Goal: Task Accomplishment & Management: Complete application form

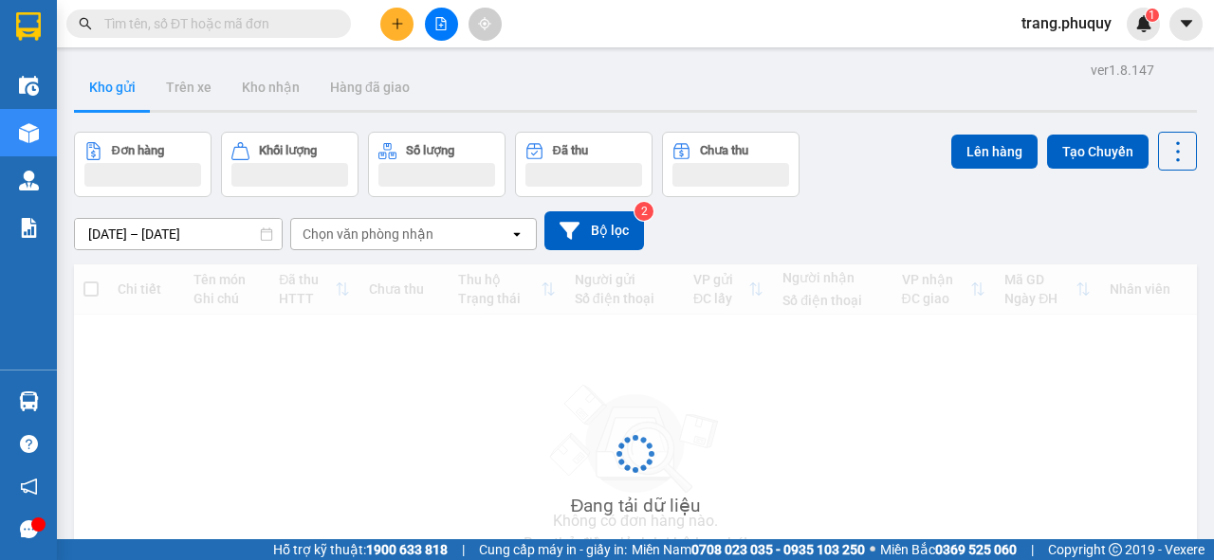
click at [397, 23] on icon "plus" at bounding box center [397, 23] width 10 height 1
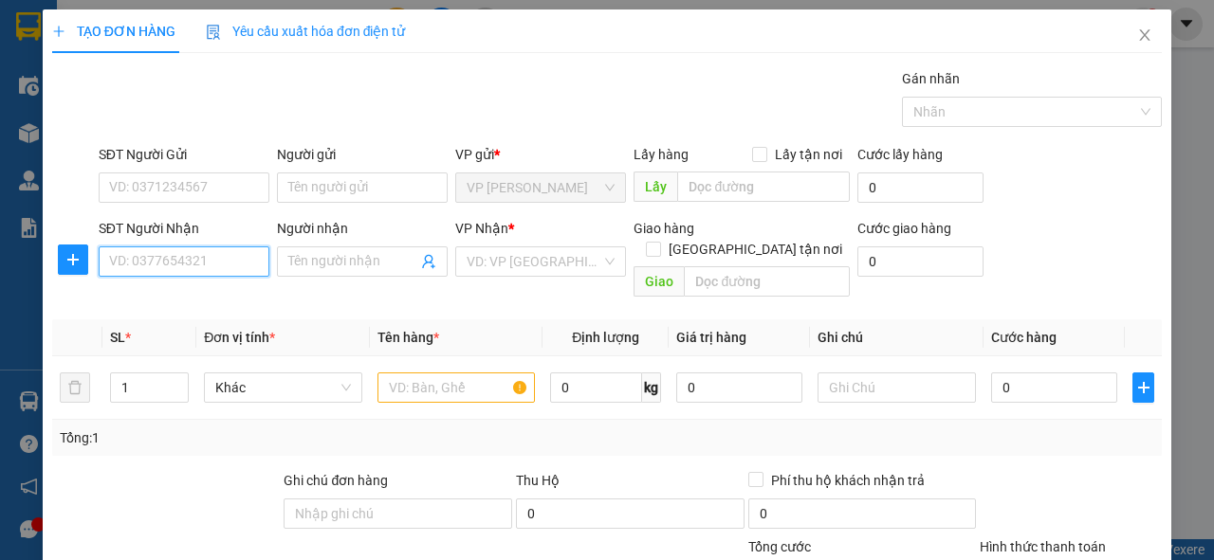
click at [224, 256] on input "SĐT Người Nhận" at bounding box center [184, 262] width 171 height 30
type input "0974082422"
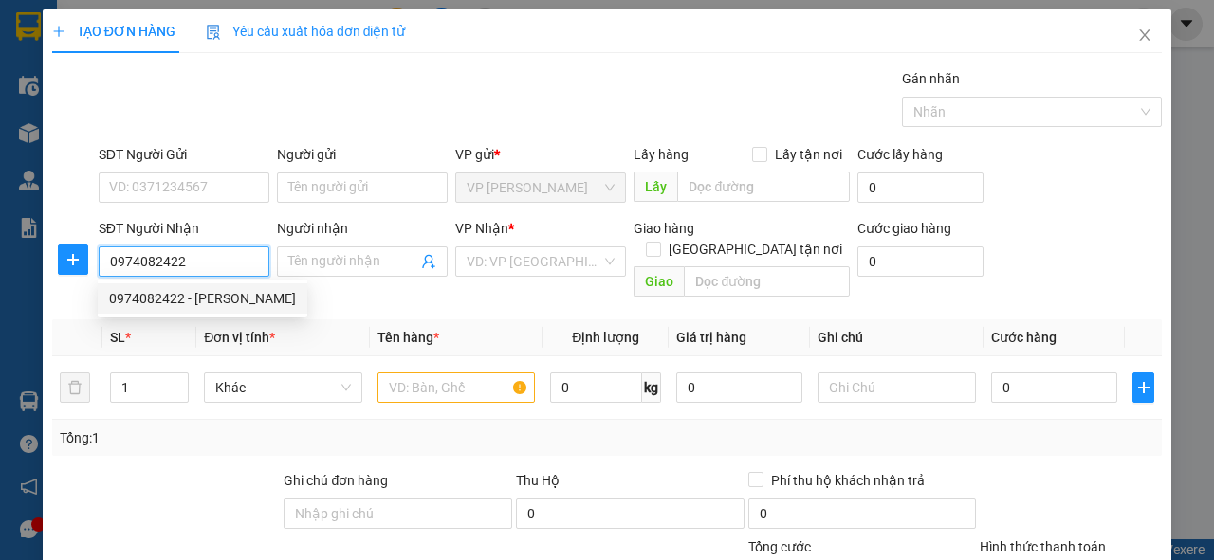
click at [216, 307] on div "0974082422 - [PERSON_NAME]" at bounding box center [202, 298] width 187 height 21
type input "[PERSON_NAME]"
type input "cx nam nghèn"
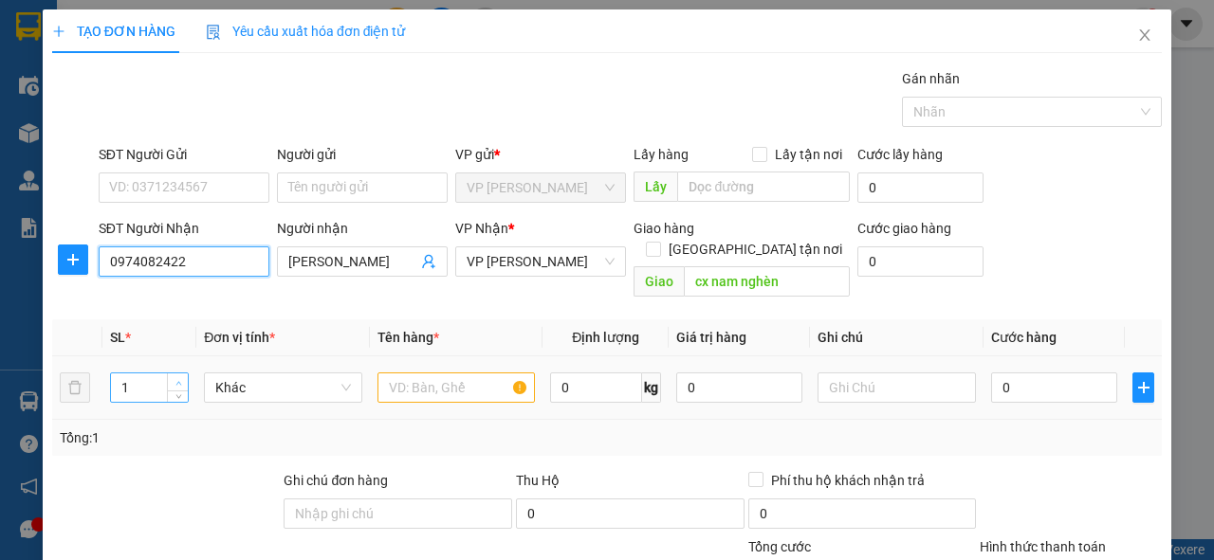
type input "0974082422"
click at [175, 380] on icon "up" at bounding box center [178, 383] width 7 height 7
type input "3"
click at [175, 380] on icon "up" at bounding box center [178, 383] width 7 height 7
click at [424, 373] on input "text" at bounding box center [456, 388] width 158 height 30
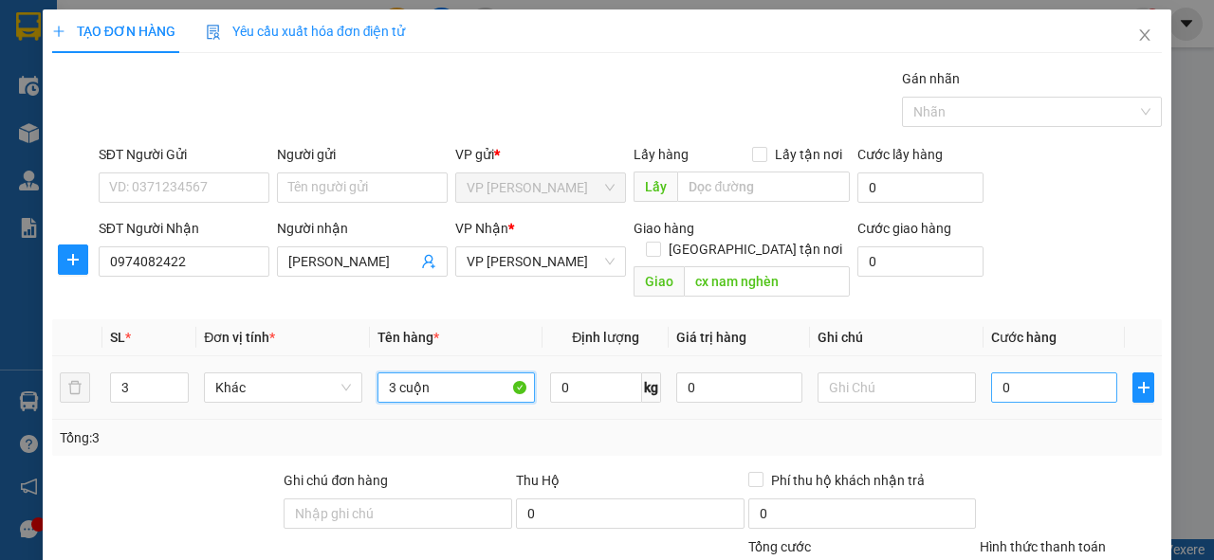
type input "3 cuộn"
click at [1032, 373] on input "0" at bounding box center [1054, 388] width 126 height 30
type input "9"
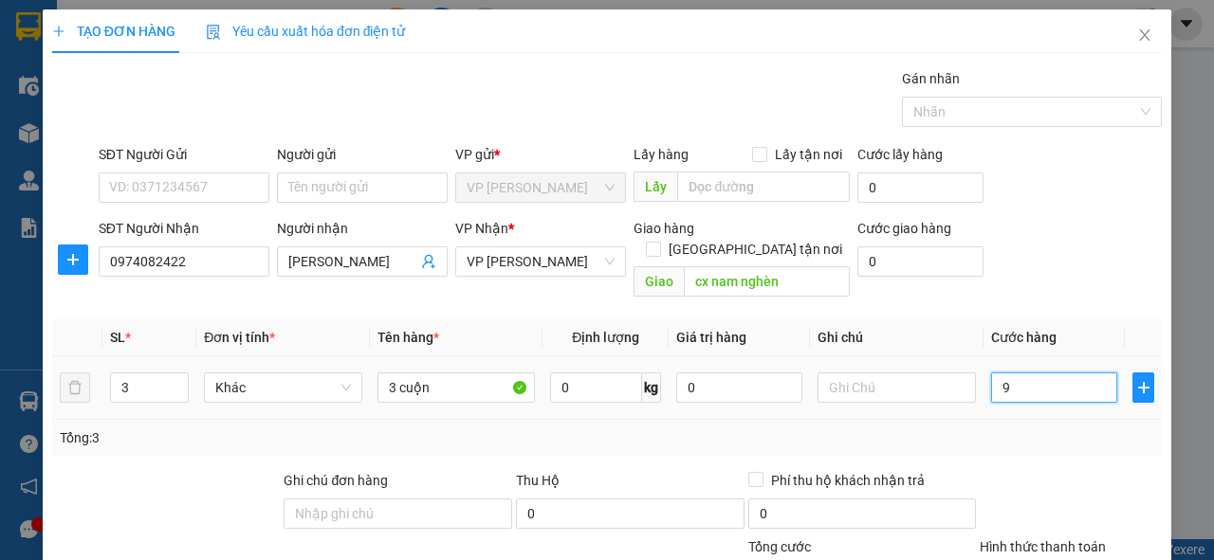
type input "90"
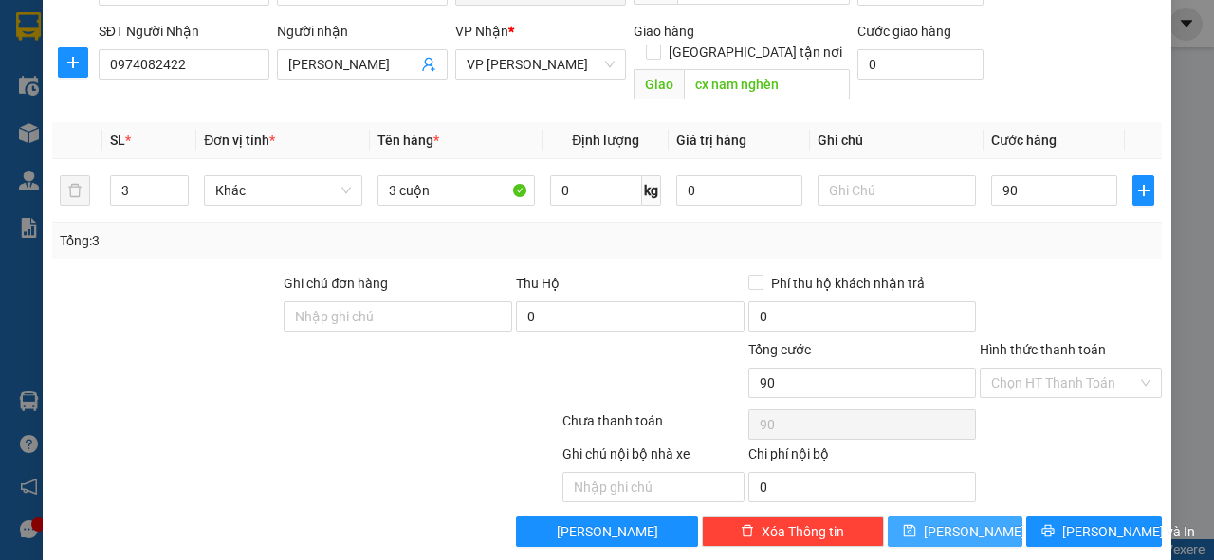
click at [949, 522] on span "[PERSON_NAME]" at bounding box center [974, 532] width 101 height 21
type input "90.000"
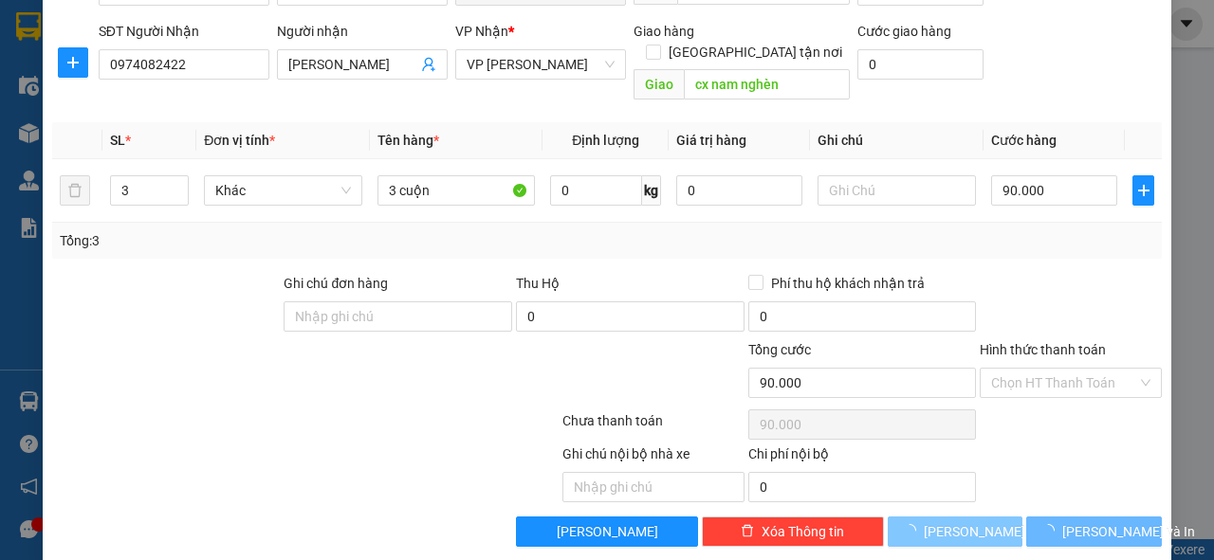
type input "1"
type input "0"
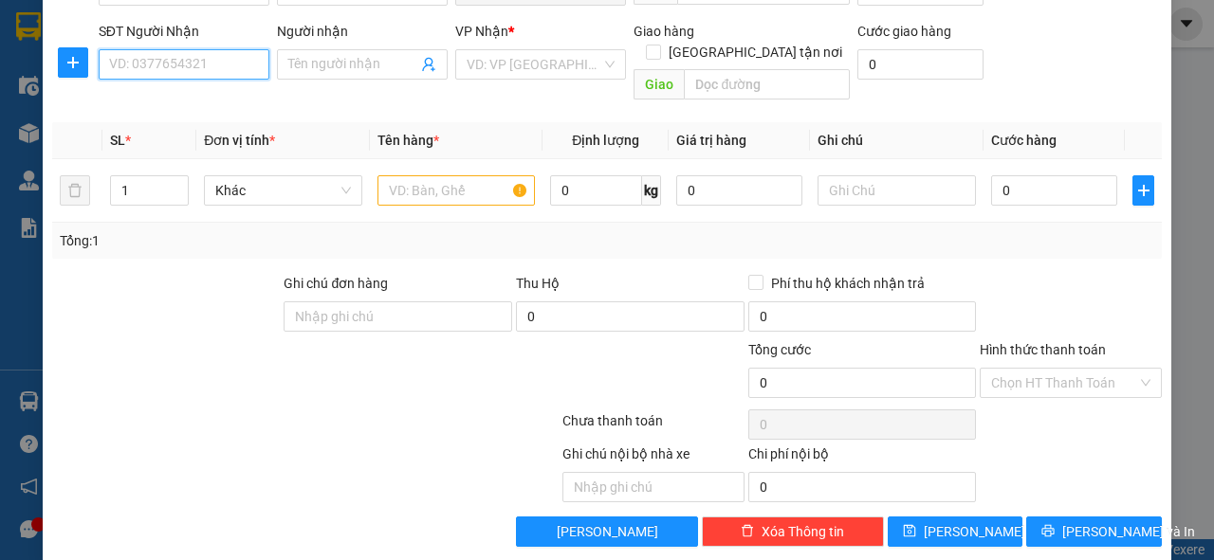
click at [164, 64] on input "SĐT Người Nhận" at bounding box center [184, 64] width 171 height 30
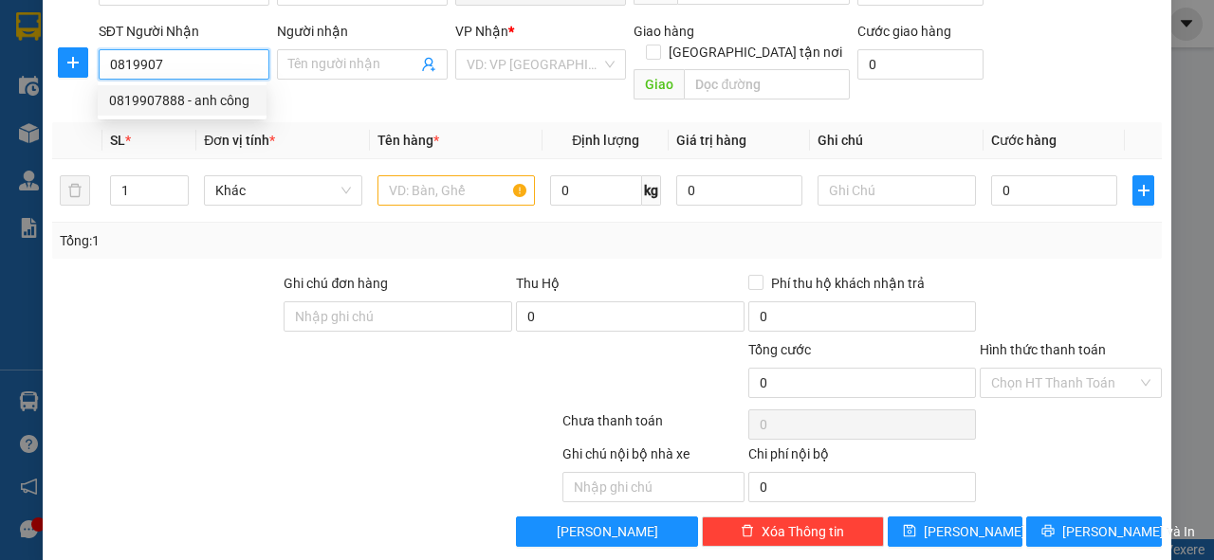
click at [190, 113] on div "0819907888 - anh công" at bounding box center [182, 100] width 169 height 30
type input "0819907888"
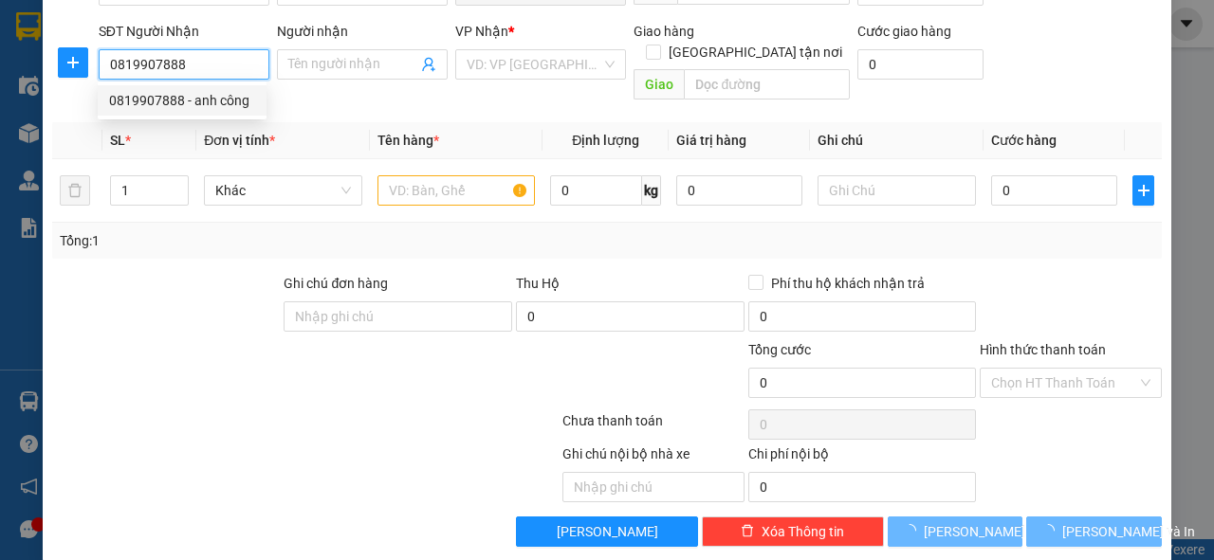
type input "anh công"
type input "xd [PERSON_NAME]"
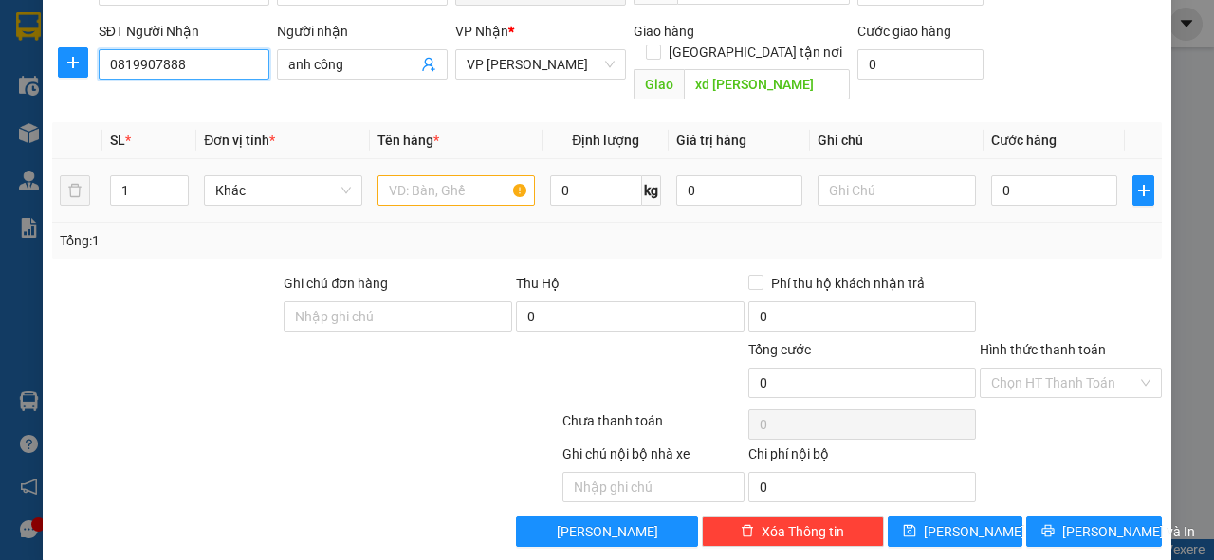
type input "0819907888"
click at [406, 175] on input "text" at bounding box center [456, 190] width 158 height 30
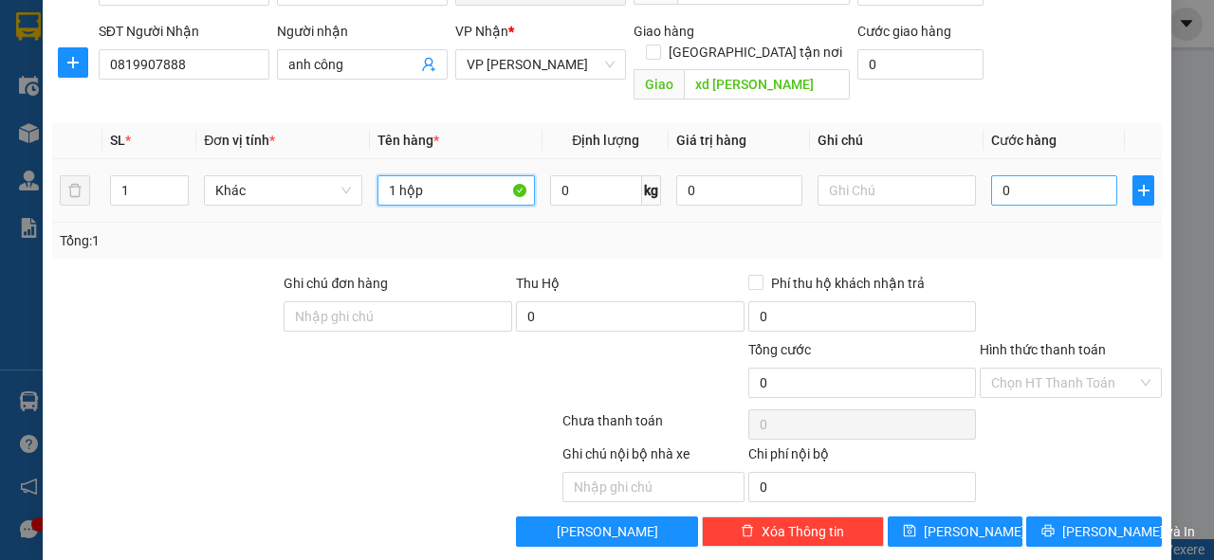
type input "1 hộp"
click at [1027, 175] on input "0" at bounding box center [1054, 190] width 126 height 30
type input "3"
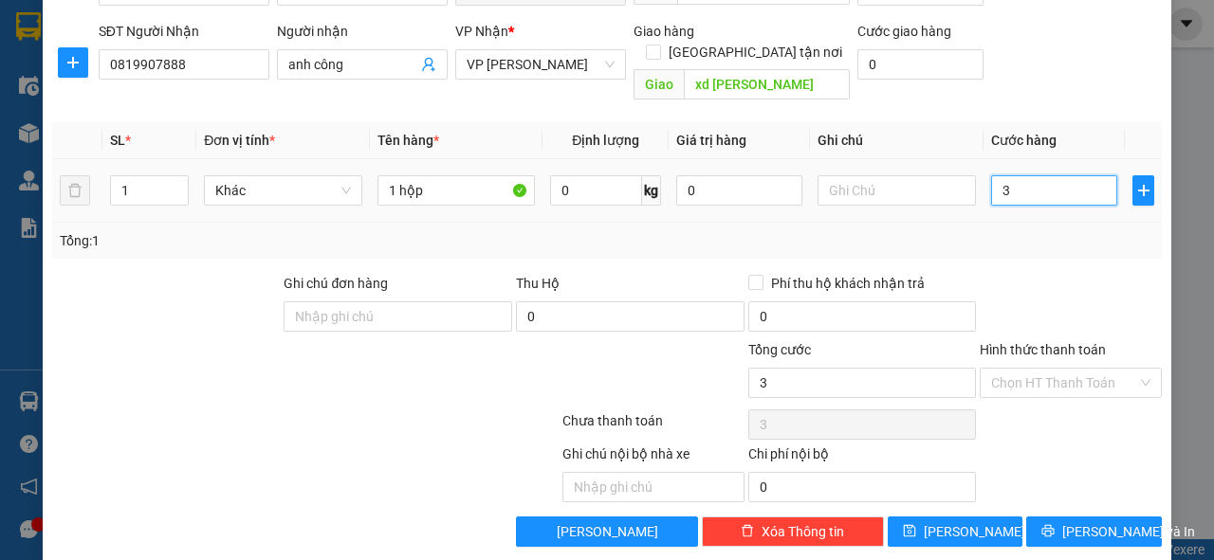
type input "30"
type input "30.000"
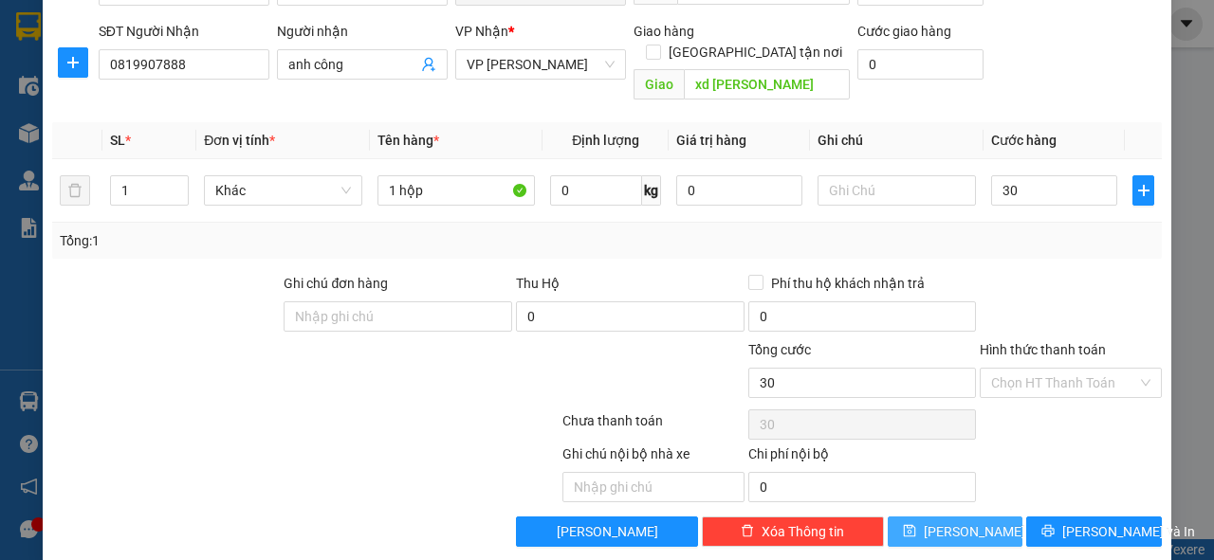
type input "30.000"
click at [950, 522] on span "[PERSON_NAME]" at bounding box center [974, 532] width 101 height 21
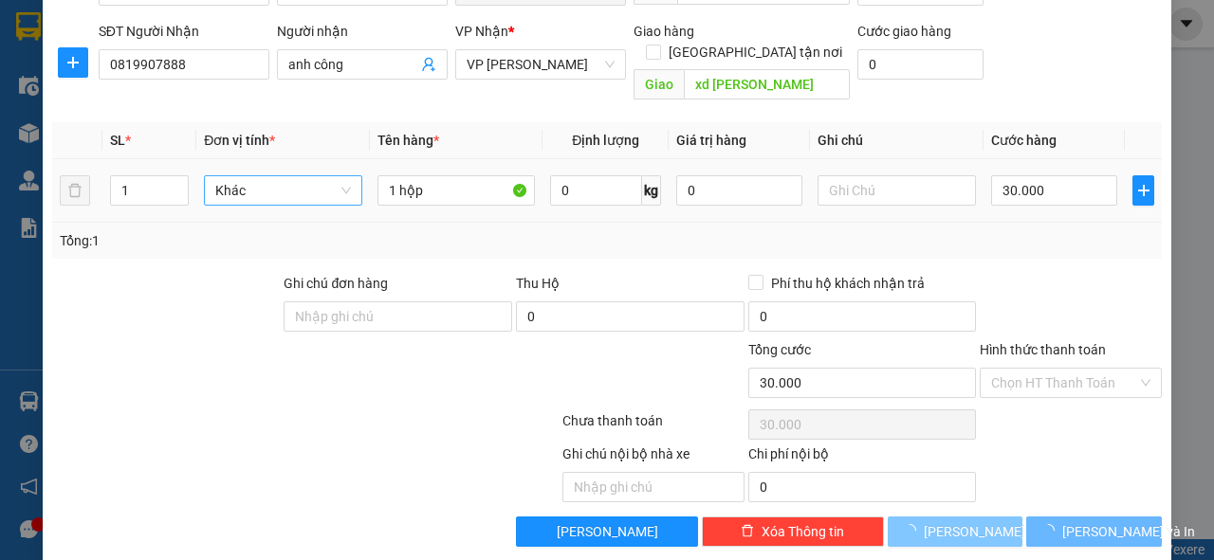
type input "0"
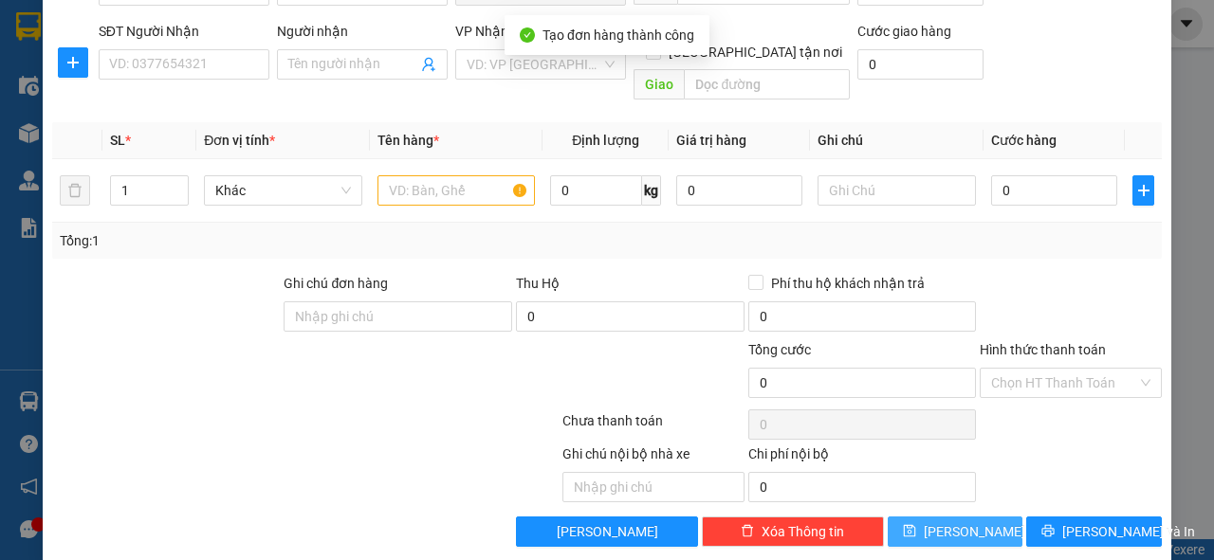
scroll to position [46, 0]
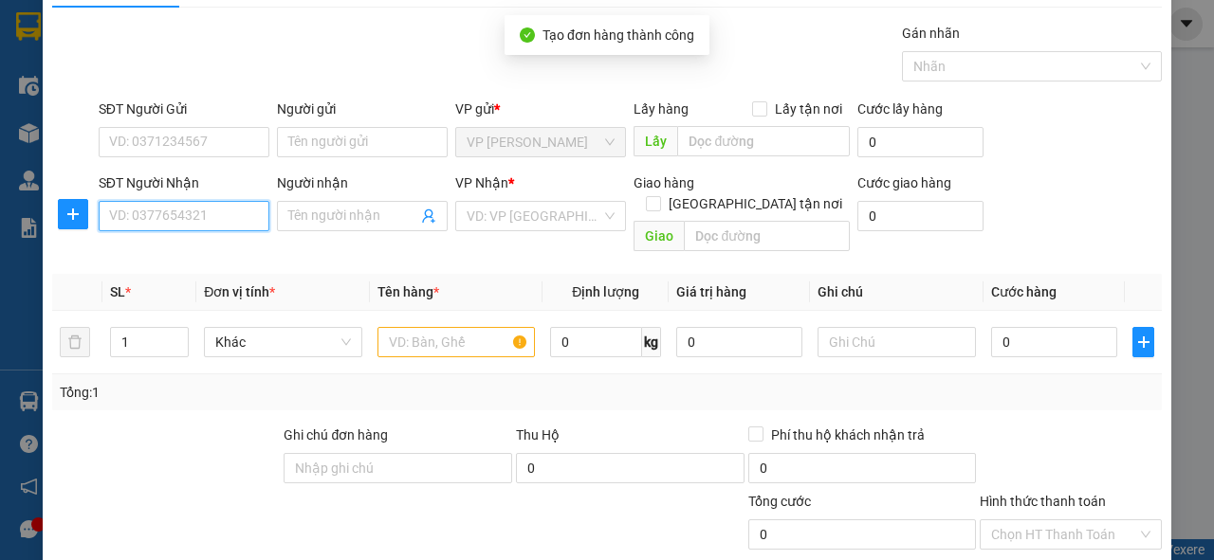
click at [171, 211] on input "SĐT Người Nhận" at bounding box center [184, 216] width 171 height 30
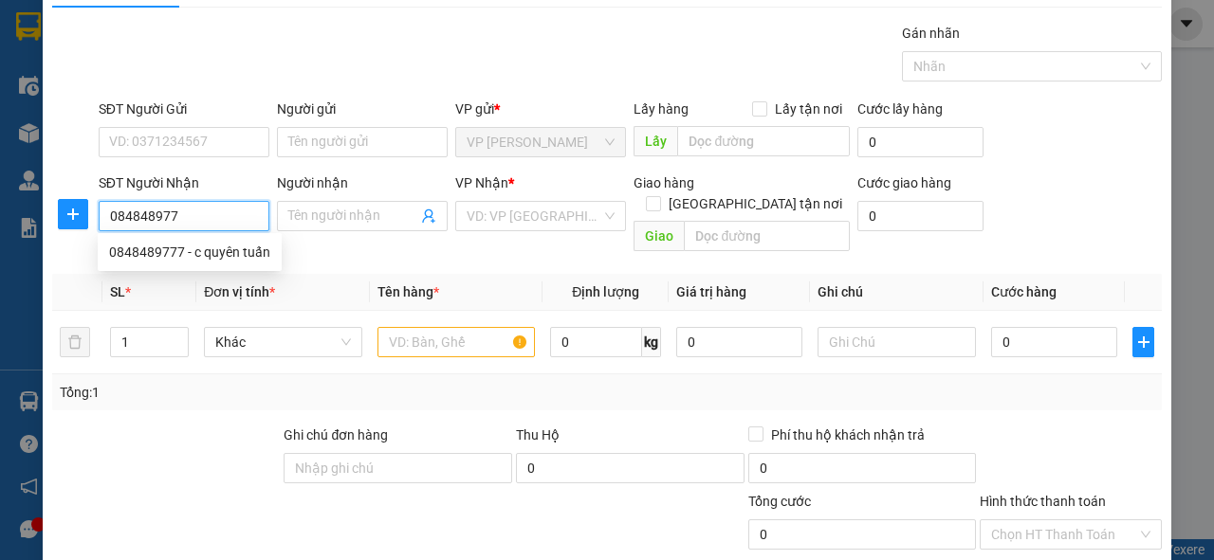
type input "0848489777"
click at [182, 257] on div "0848489777 - c quyên tuấn" at bounding box center [189, 252] width 161 height 21
type input "c quyên tuấn"
type input "can lộc"
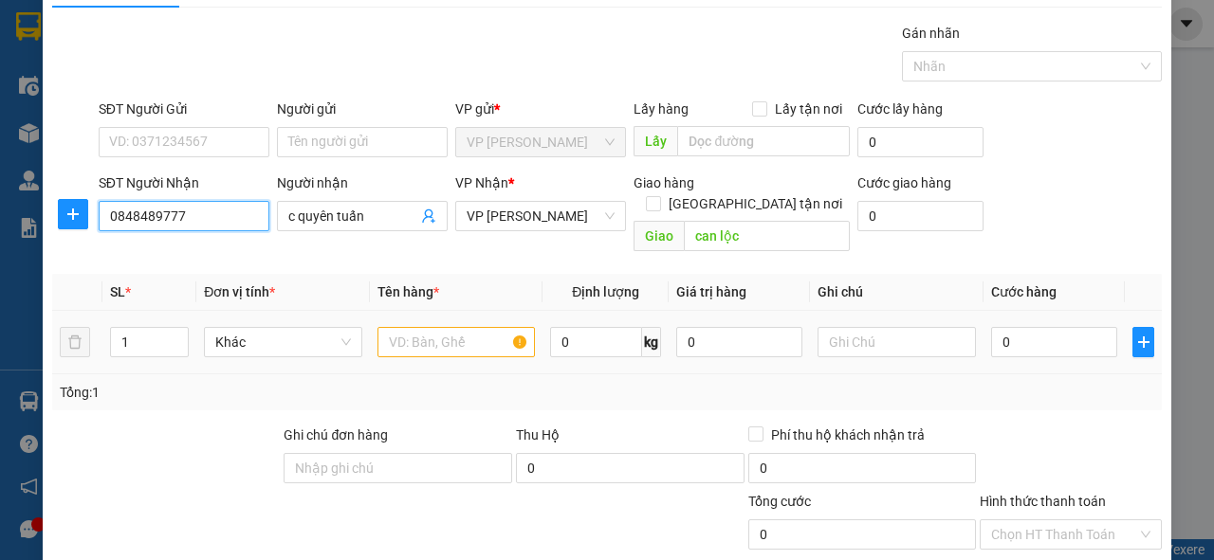
type input "0848489777"
click at [462, 327] on input "text" at bounding box center [456, 342] width 158 height 30
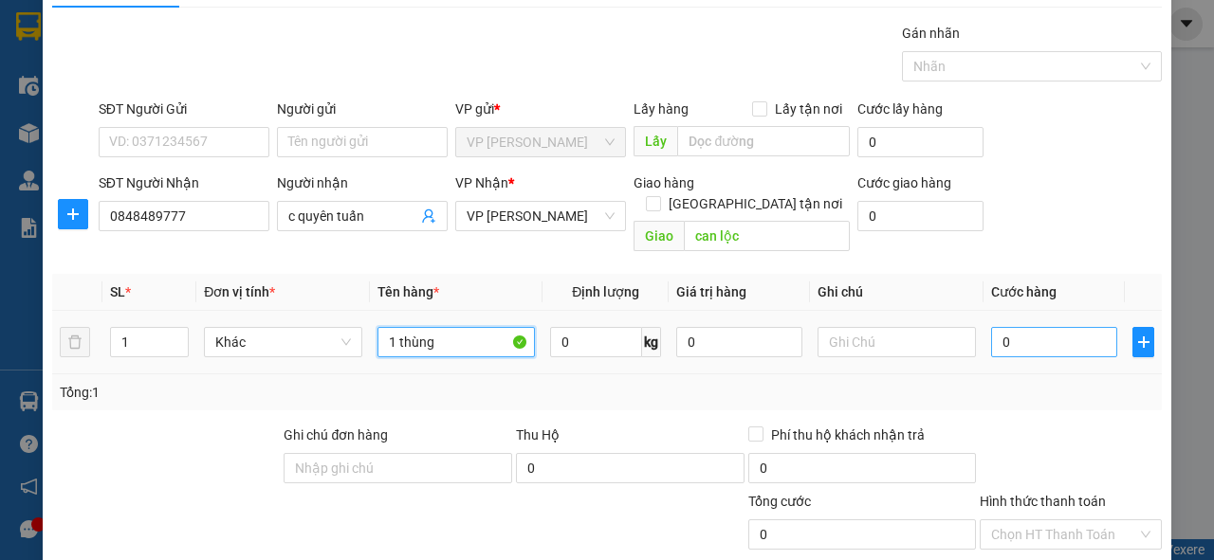
type input "1 thùng"
click at [1013, 327] on input "0" at bounding box center [1054, 342] width 126 height 30
type input "5"
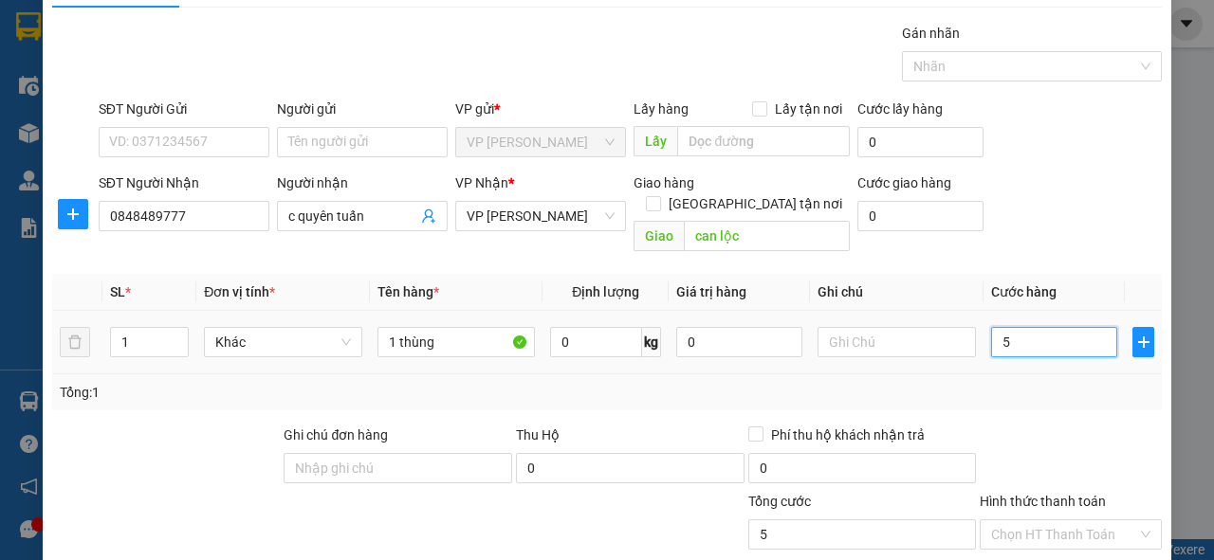
type input "50"
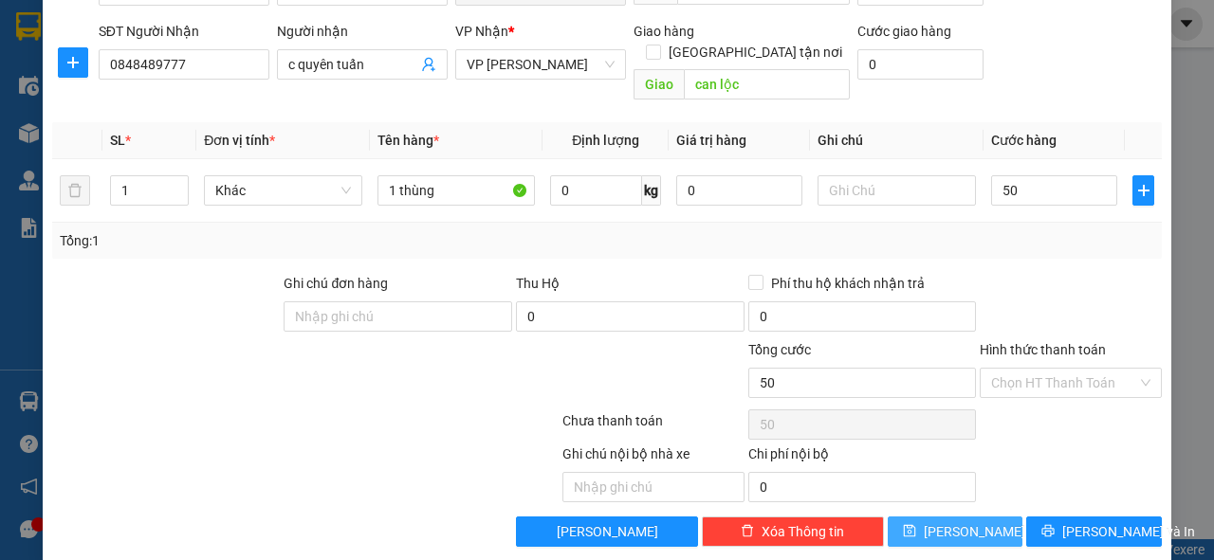
type input "50.000"
click at [921, 517] on button "[PERSON_NAME]" at bounding box center [956, 532] width 136 height 30
type input "0"
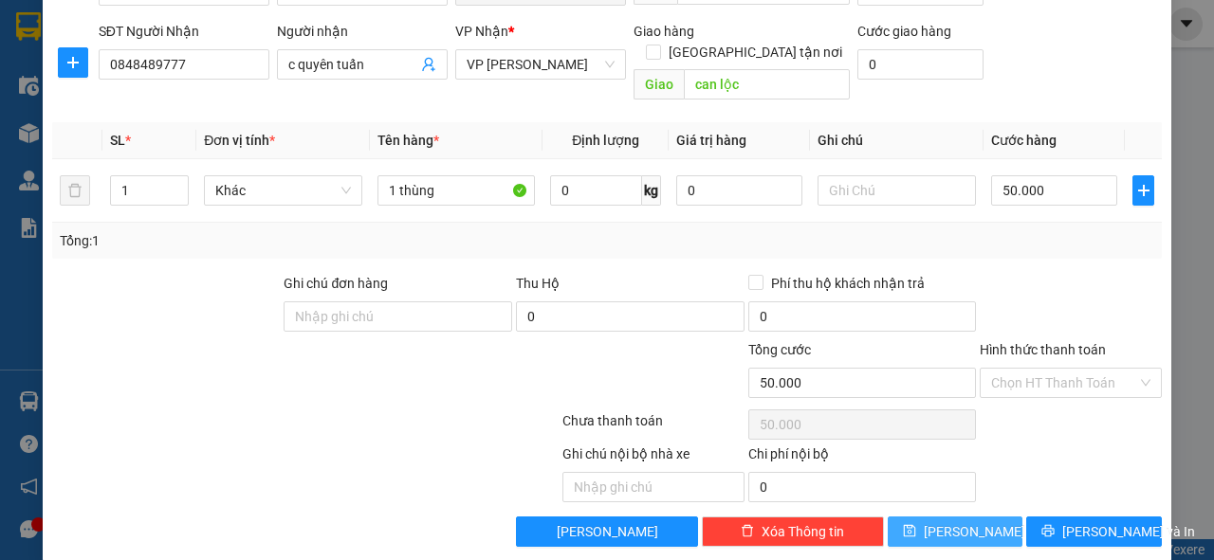
type input "0"
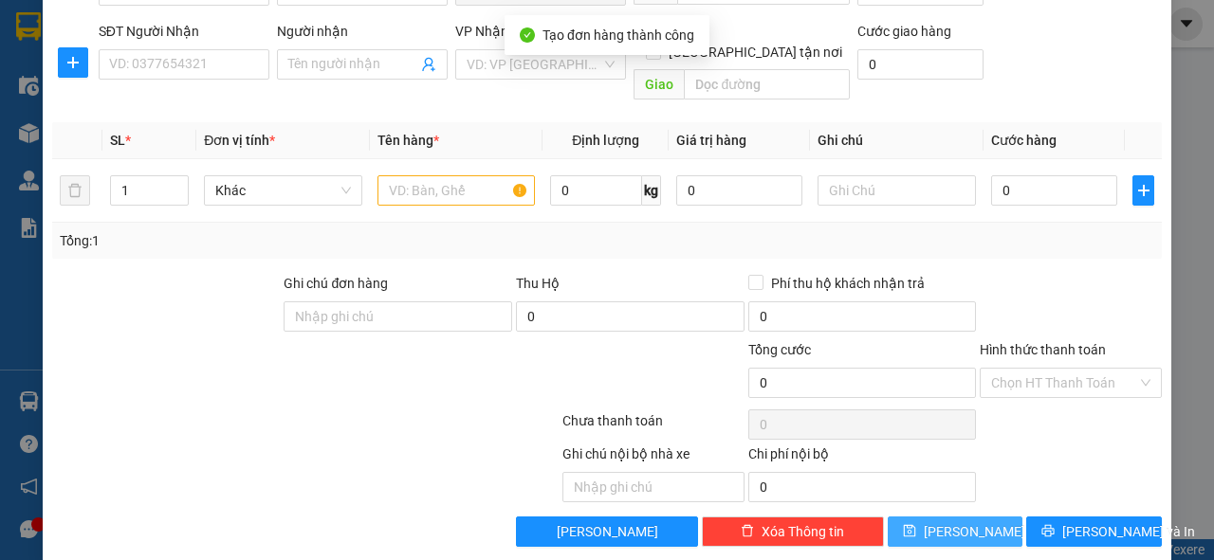
scroll to position [0, 0]
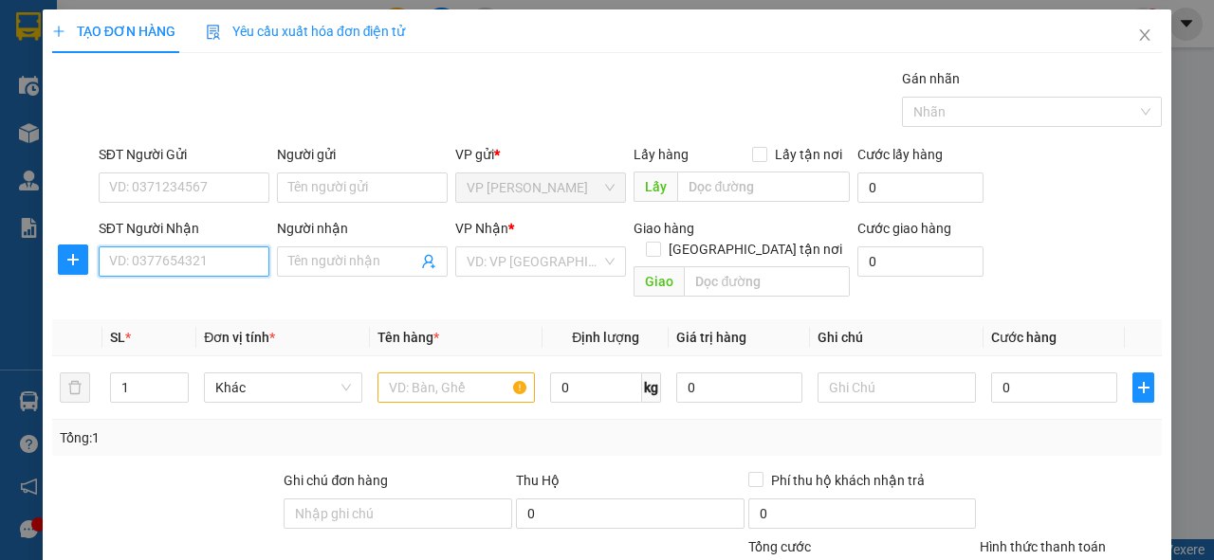
click at [198, 247] on input "SĐT Người Nhận" at bounding box center [184, 262] width 171 height 30
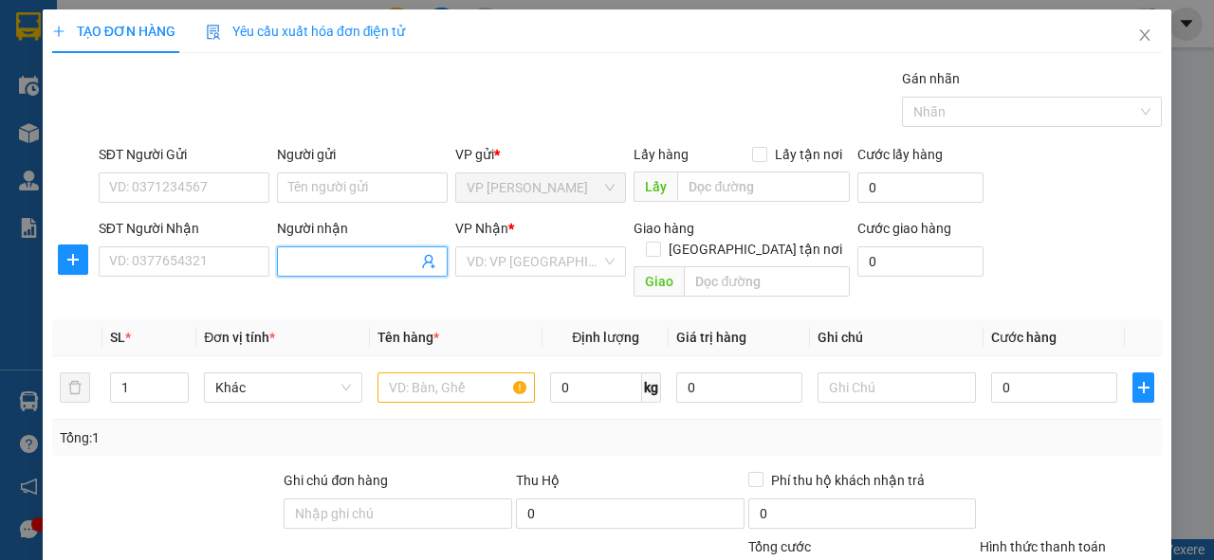
click at [346, 268] on input "Người nhận" at bounding box center [352, 261] width 129 height 21
type input "a toàn"
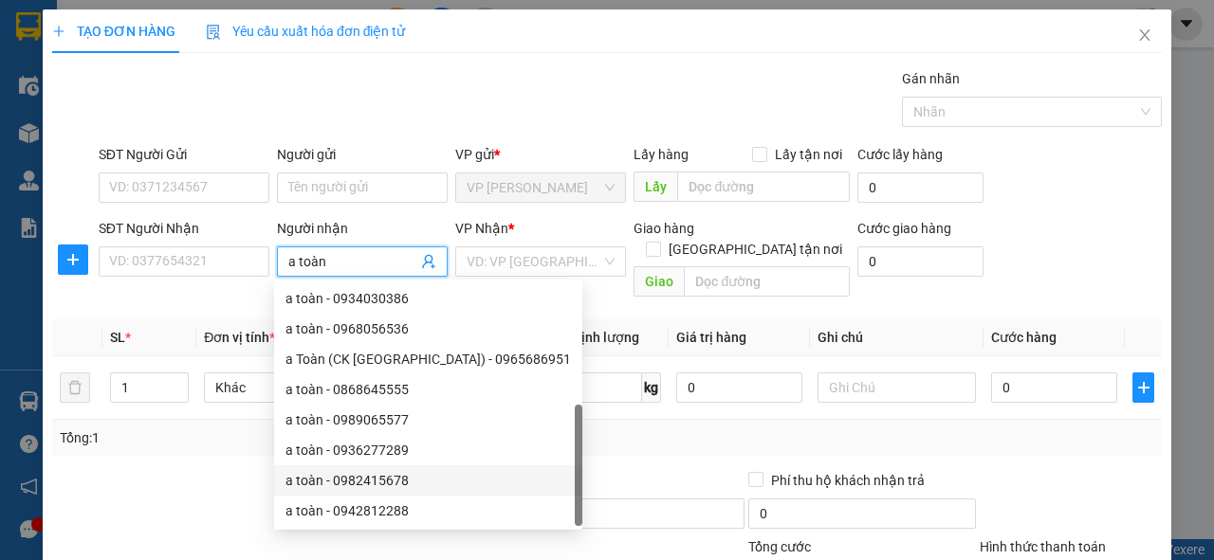
scroll to position [61, 0]
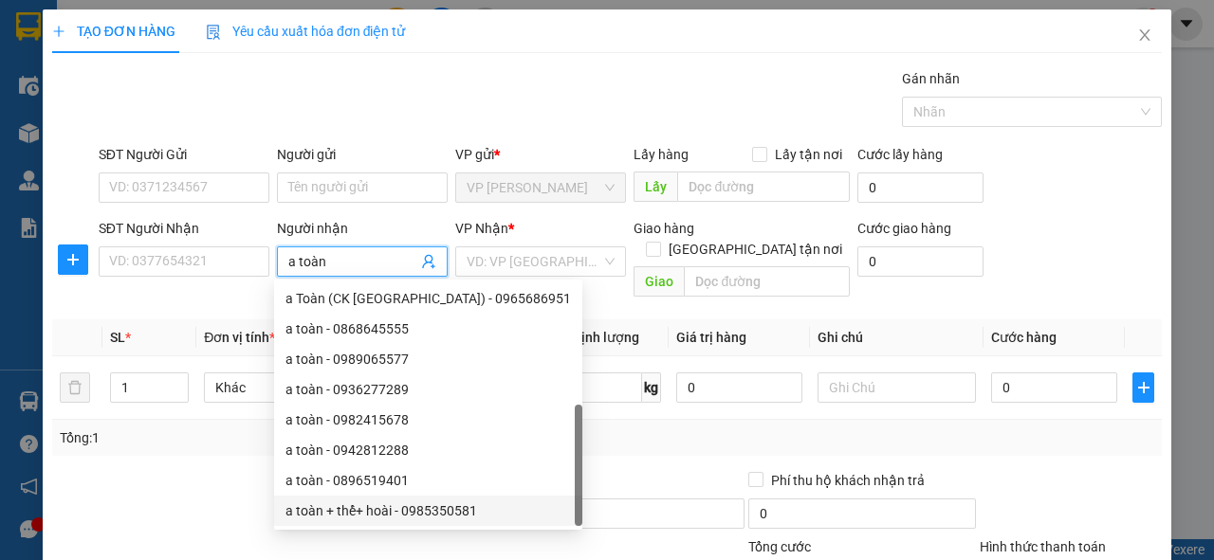
click at [385, 521] on div "a toàn + thể+ hoài - 0985350581" at bounding box center [427, 511] width 285 height 21
type input "0985350581"
type input "a toàn + thể+ hoài"
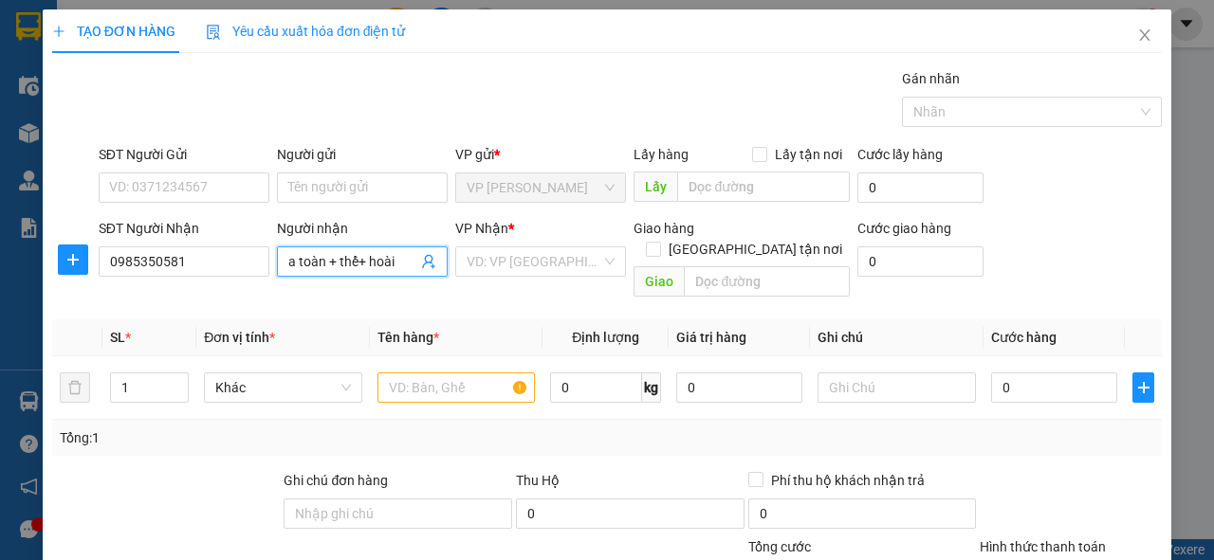
type input "can lộc"
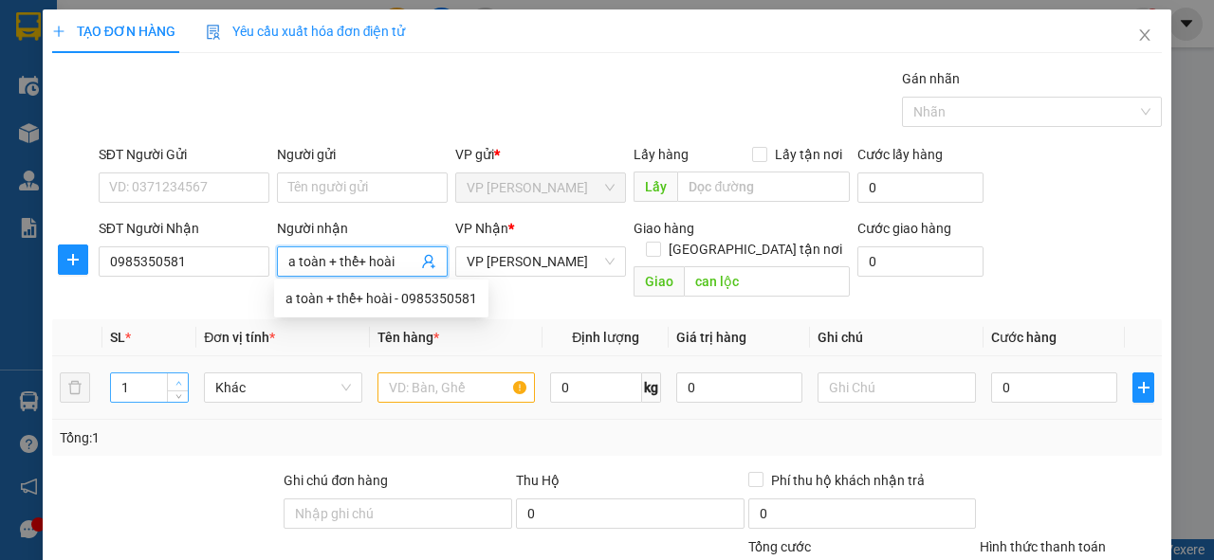
type input "a toàn + thể+ hoài"
click at [173, 377] on span "up" at bounding box center [178, 382] width 11 height 11
type input "4"
click at [173, 377] on span "up" at bounding box center [178, 382] width 11 height 11
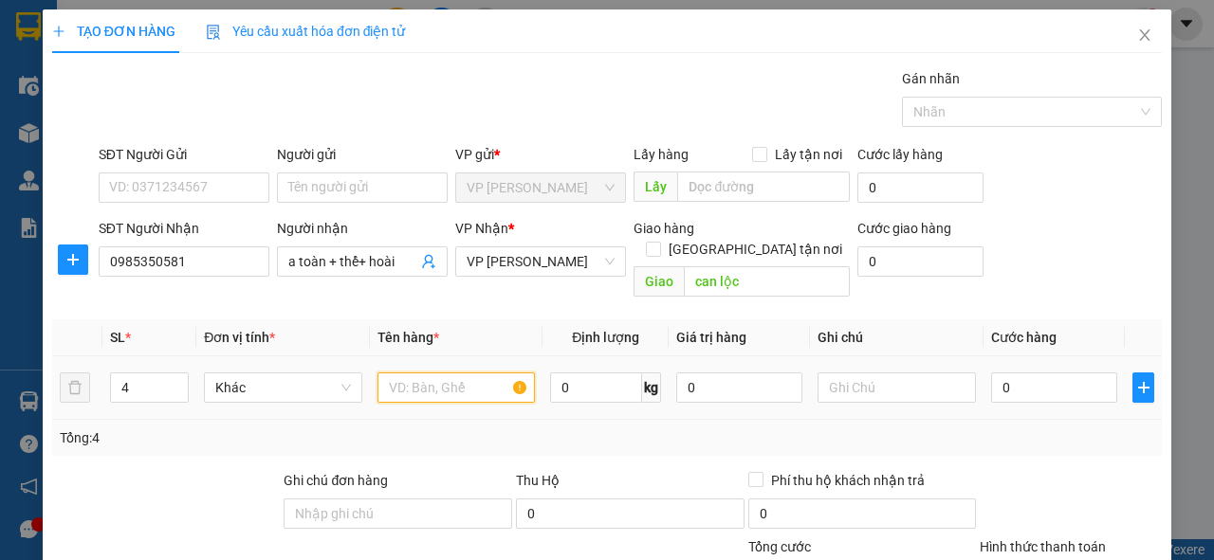
click at [432, 373] on input "text" at bounding box center [456, 388] width 158 height 30
click at [1140, 34] on icon "close" at bounding box center [1145, 34] width 10 height 11
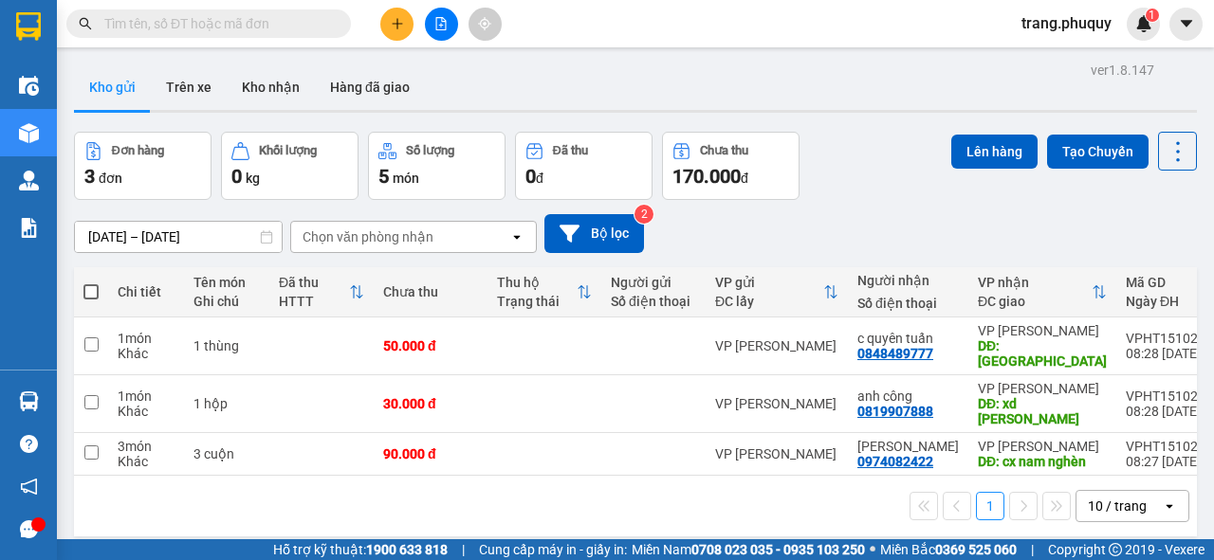
click at [87, 291] on span at bounding box center [90, 291] width 15 height 15
click at [91, 283] on input "checkbox" at bounding box center [91, 283] width 0 height 0
checkbox input "true"
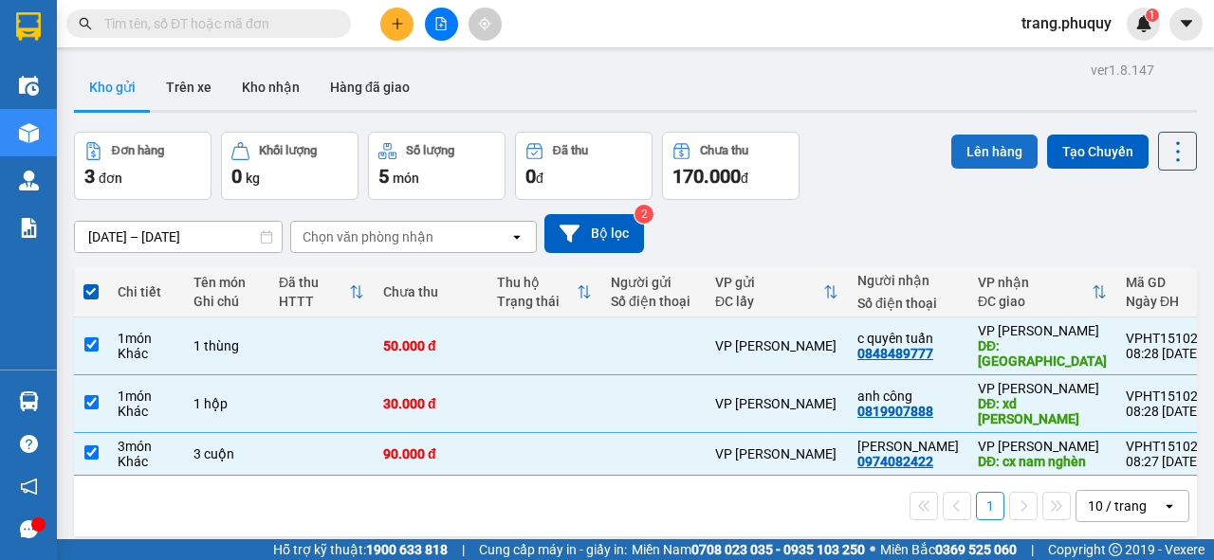
click at [972, 146] on button "Lên hàng" at bounding box center [994, 152] width 86 height 34
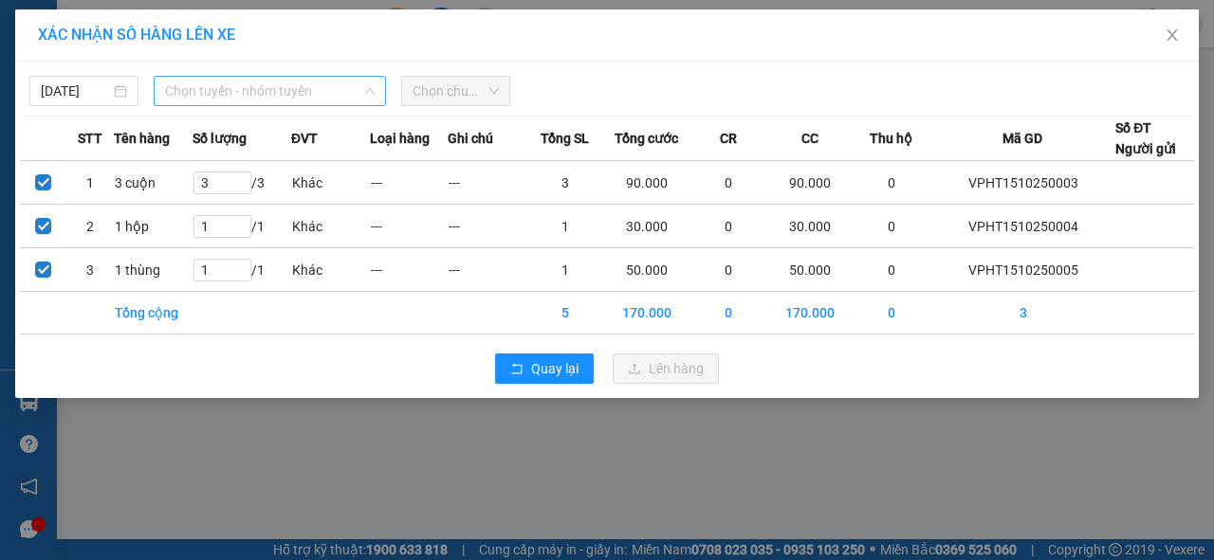
click at [260, 83] on span "Chọn tuyến - nhóm tuyến" at bounding box center [270, 91] width 210 height 28
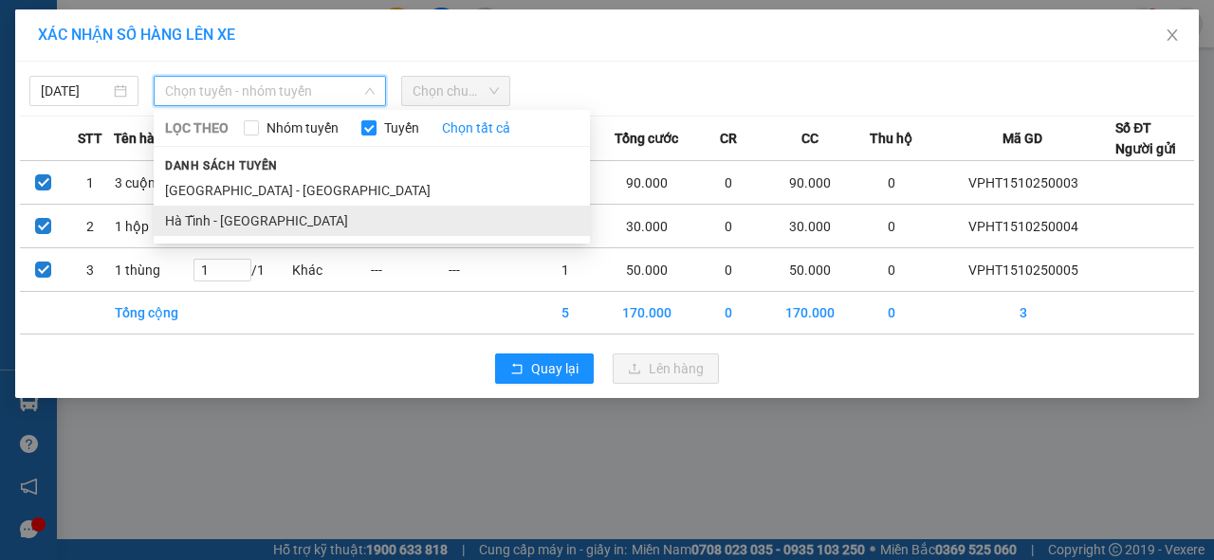
click at [222, 217] on li "Hà Tĩnh - [GEOGRAPHIC_DATA]" at bounding box center [372, 221] width 436 height 30
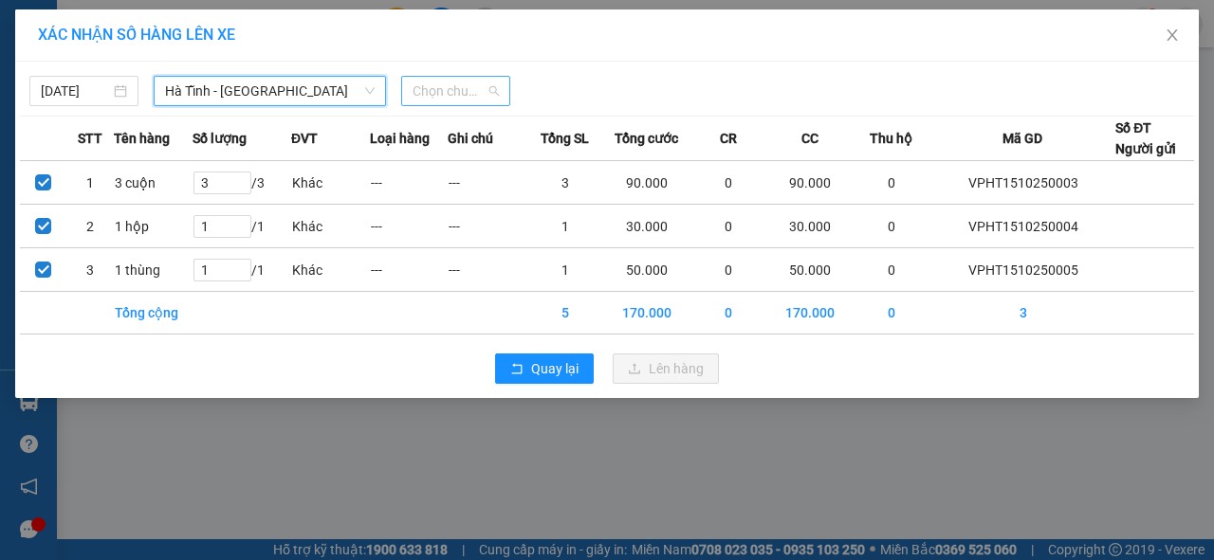
click at [472, 92] on span "Chọn chuyến" at bounding box center [455, 91] width 86 height 28
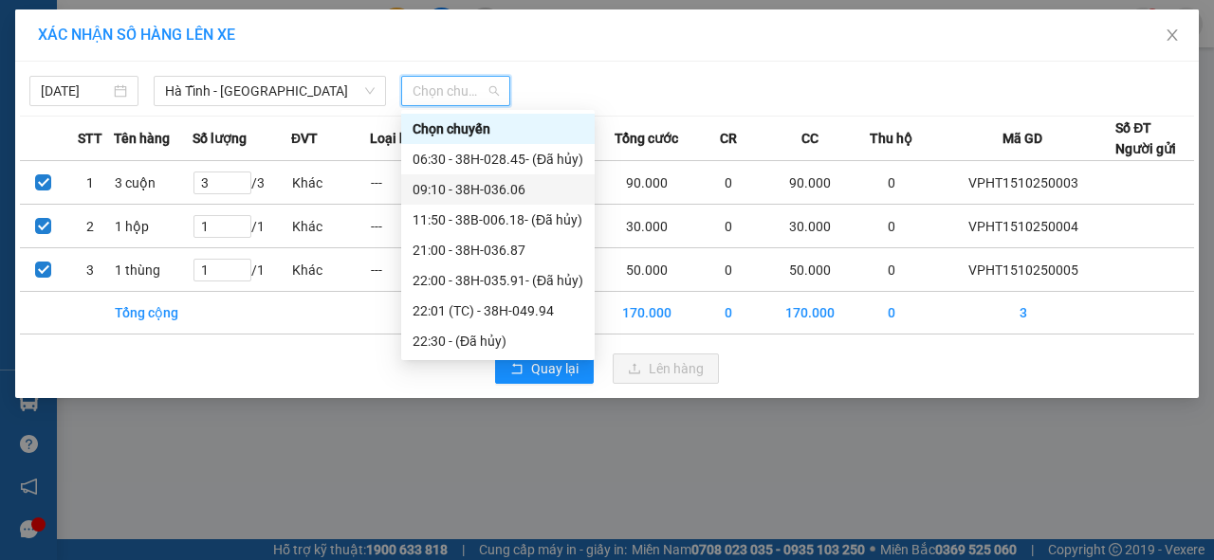
click at [471, 191] on div "09:10 - 38H-036.06" at bounding box center [497, 189] width 171 height 21
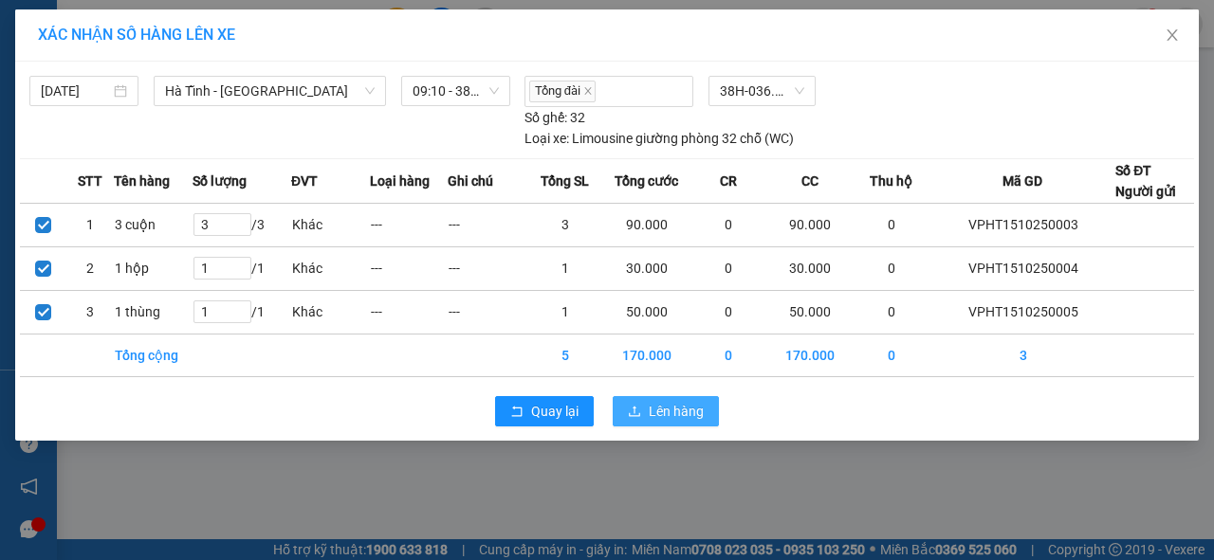
click at [666, 412] on span "Lên hàng" at bounding box center [676, 411] width 55 height 21
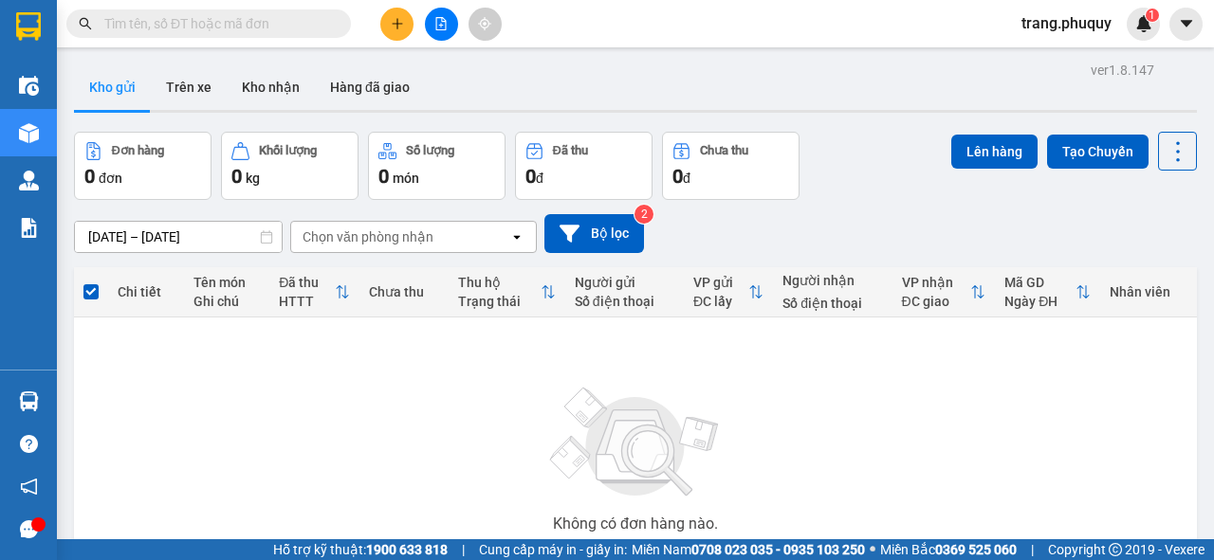
click at [162, 19] on input "text" at bounding box center [216, 23] width 224 height 21
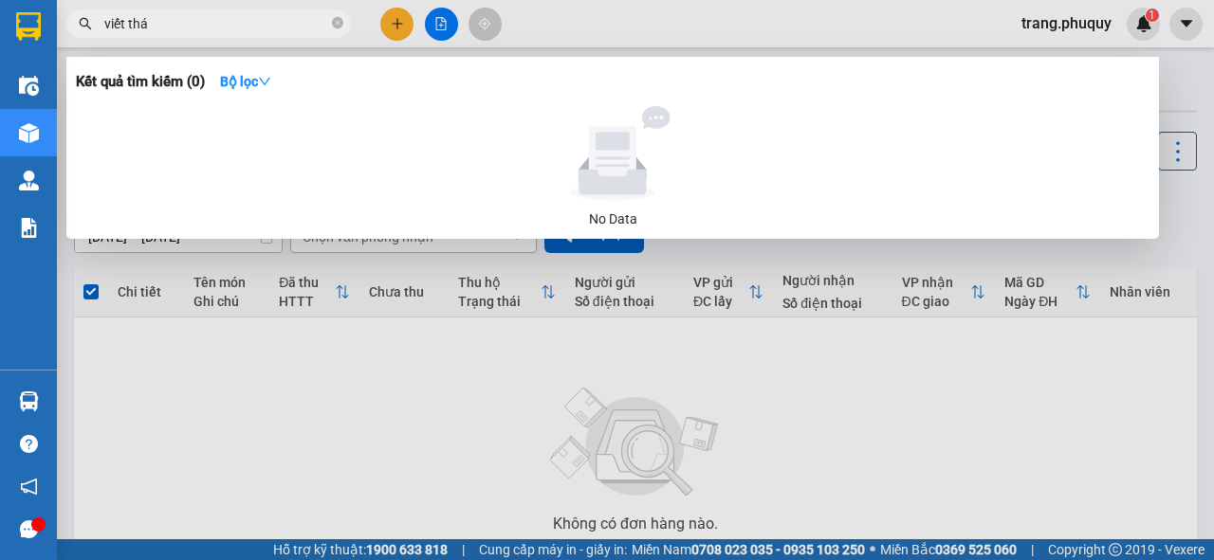
type input "viết thái"
